Goal: Task Accomplishment & Management: Complete application form

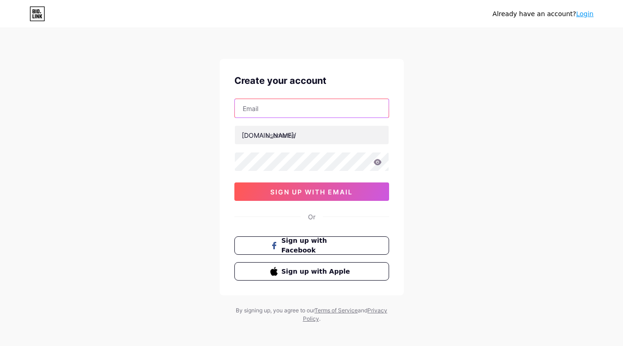
click at [301, 110] on input "text" at bounding box center [312, 108] width 154 height 18
paste input "[EMAIL_ADDRESS][DOMAIN_NAME]"
type input "[EMAIL_ADDRESS][DOMAIN_NAME]"
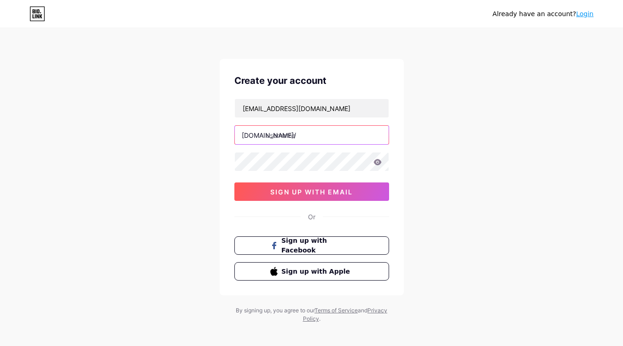
click at [298, 136] on input "text" at bounding box center [312, 135] width 154 height 18
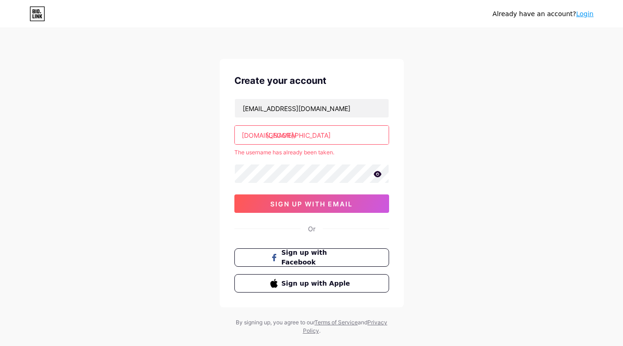
click at [346, 133] on input "[GEOGRAPHIC_DATA]" at bounding box center [312, 135] width 154 height 18
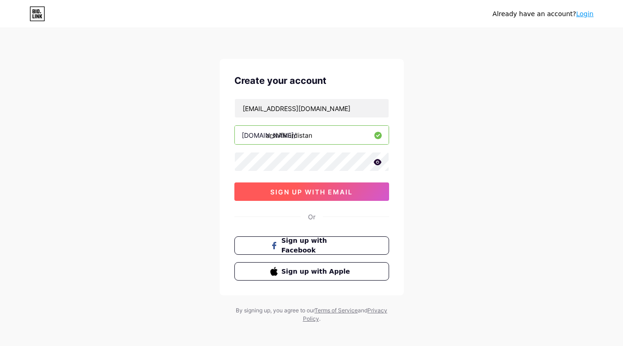
type input "arshifikurdistan"
click at [289, 193] on span "sign up with email" at bounding box center [311, 192] width 82 height 8
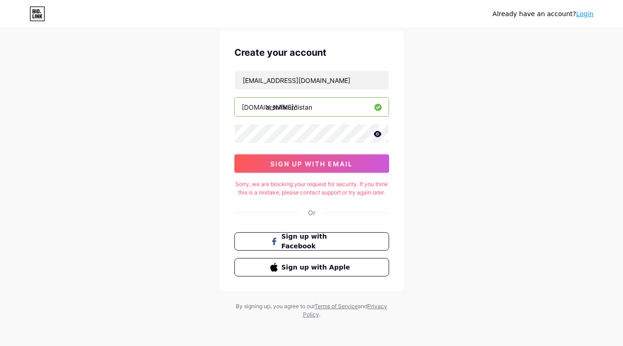
scroll to position [39, 0]
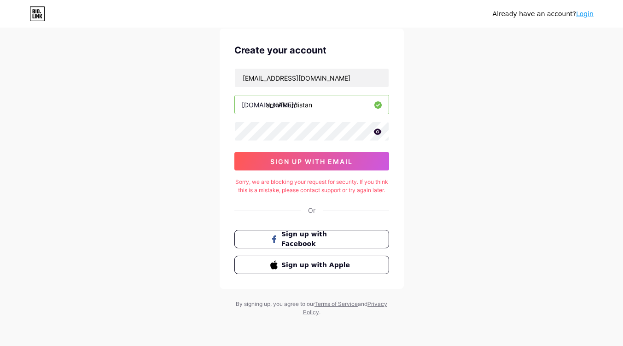
click at [378, 128] on icon at bounding box center [377, 131] width 8 height 6
click at [291, 157] on span "sign up with email" at bounding box center [311, 161] width 82 height 8
click at [330, 157] on span "sign up with email" at bounding box center [311, 161] width 82 height 8
click at [310, 152] on button "sign up with email" at bounding box center [311, 161] width 155 height 18
click at [328, 152] on button "sign up with email" at bounding box center [311, 161] width 155 height 18
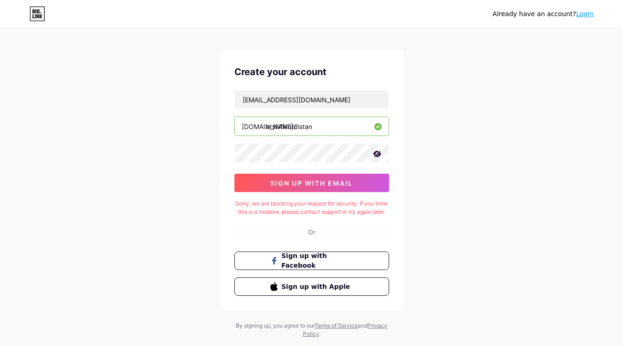
scroll to position [0, 0]
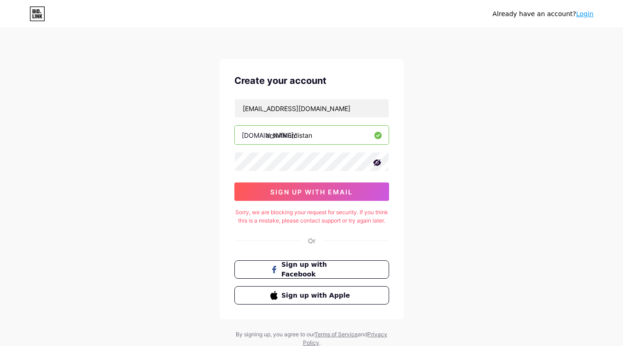
click at [38, 16] on icon at bounding box center [37, 13] width 16 height 15
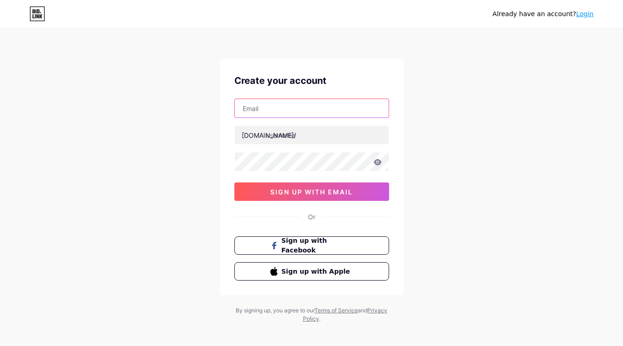
click at [357, 108] on input "text" at bounding box center [312, 108] width 154 height 18
type input "[EMAIL_ADDRESS][DOMAIN_NAME]"
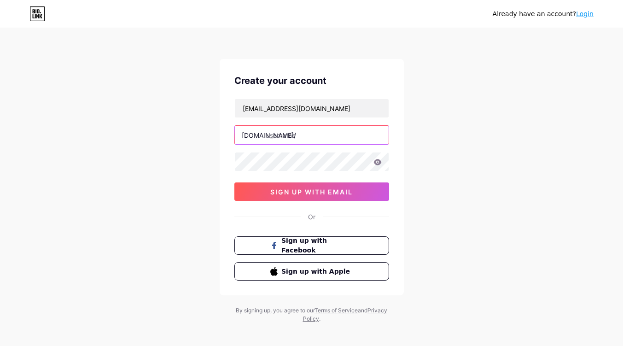
click at [325, 139] on input "text" at bounding box center [312, 135] width 154 height 18
type input "arshifikurdistan"
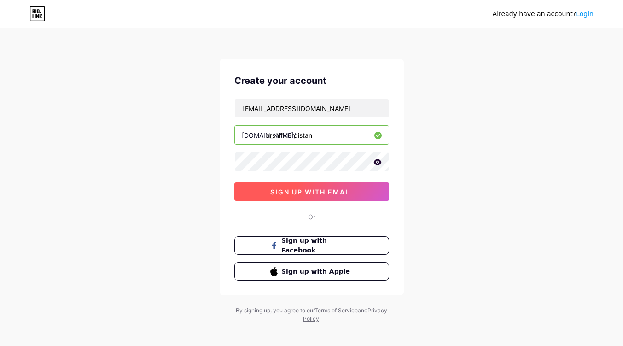
click at [316, 194] on span "sign up with email" at bounding box center [311, 192] width 82 height 8
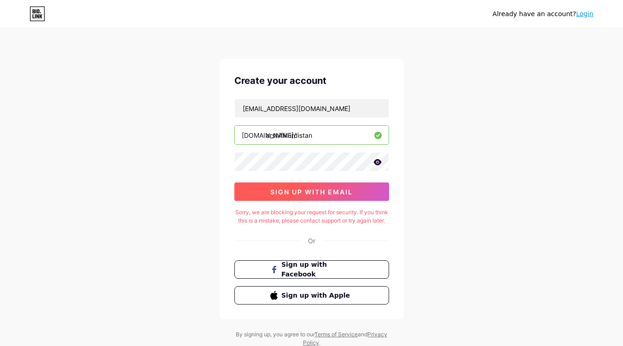
click at [296, 192] on span "sign up with email" at bounding box center [311, 192] width 82 height 8
